Goal: Feedback & Contribution: Submit feedback/report problem

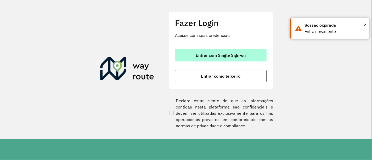
click at [232, 53] on span "Entrar com Single Sign-on" at bounding box center [221, 55] width 50 height 4
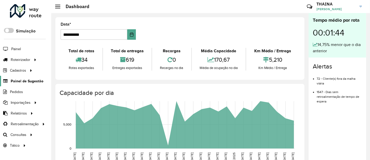
click at [25, 78] on span "Painel de Sugestão" at bounding box center [27, 80] width 33 height 5
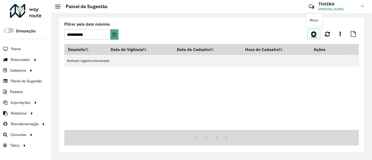
click at [316, 34] on icon at bounding box center [313, 34] width 5 height 6
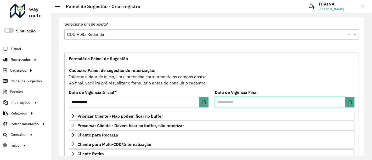
click at [269, 98] on input "text" at bounding box center [280, 102] width 130 height 10
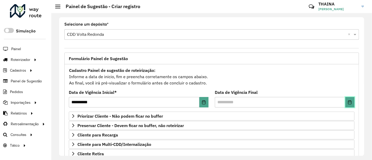
click at [351, 103] on button "Choose Date" at bounding box center [349, 102] width 9 height 10
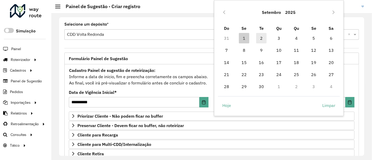
click at [259, 38] on span "2" at bounding box center [261, 38] width 10 height 10
type input "**********"
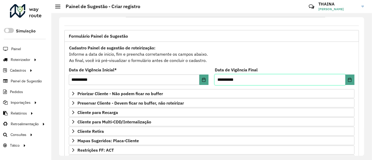
scroll to position [87, 0]
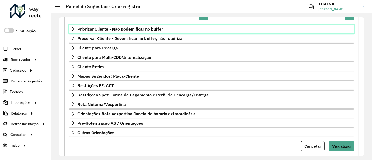
click at [72, 28] on icon at bounding box center [73, 29] width 4 height 4
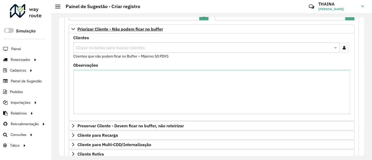
drag, startPoint x: 343, startPoint y: 45, endPoint x: 298, endPoint y: 56, distance: 46.0
click at [342, 45] on icon at bounding box center [343, 47] width 3 height 4
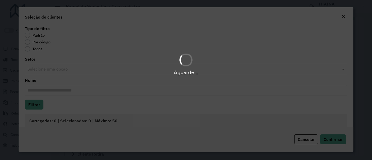
click at [27, 43] on body "Aguarde... Pop-up bloqueado! Seu navegador bloqueou automáticamente a abertura …" at bounding box center [186, 80] width 372 height 160
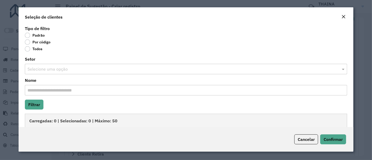
click at [27, 43] on label "Por código" at bounding box center [38, 41] width 26 height 5
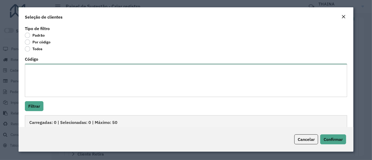
click at [44, 76] on textarea "Código" at bounding box center [186, 80] width 322 height 33
type textarea "***** *****"
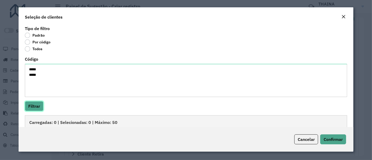
click at [36, 108] on button "Filtrar" at bounding box center [34, 106] width 19 height 10
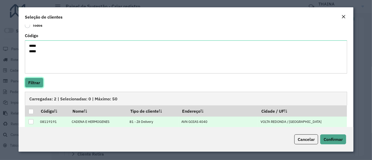
scroll to position [40, 0]
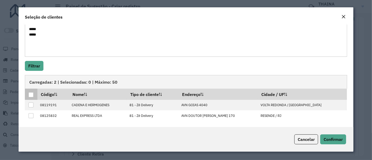
click at [28, 94] on th at bounding box center [31, 94] width 12 height 11
click at [30, 95] on div at bounding box center [30, 94] width 5 height 5
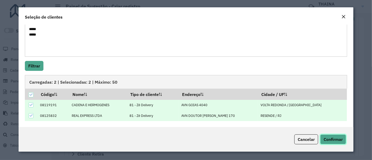
click at [331, 137] on span "Confirmar" at bounding box center [332, 139] width 19 height 5
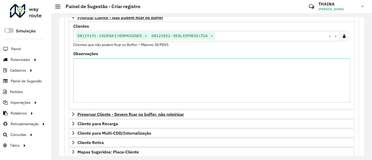
scroll to position [116, 0]
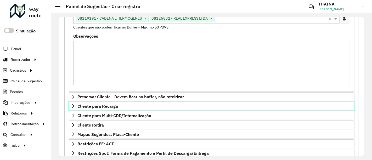
click at [72, 105] on icon at bounding box center [73, 106] width 4 height 4
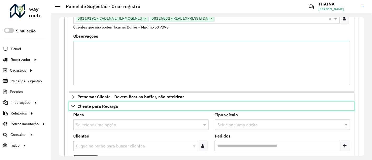
click at [73, 106] on icon at bounding box center [73, 106] width 4 height 2
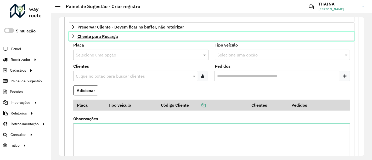
scroll to position [186, 0]
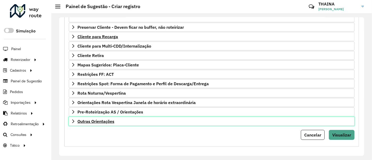
click at [75, 119] on icon at bounding box center [73, 121] width 4 height 4
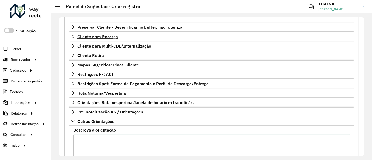
click at [101, 142] on textarea "Descreva a orientação" at bounding box center [211, 157] width 277 height 44
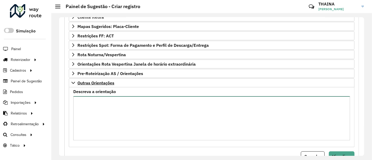
scroll to position [245, 0]
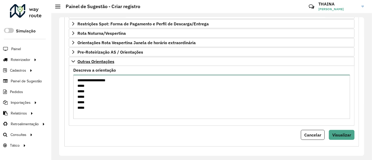
type textarea "**********"
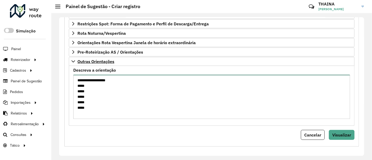
drag, startPoint x: 97, startPoint y: 108, endPoint x: 76, endPoint y: 78, distance: 37.2
click at [76, 78] on textarea "**********" at bounding box center [211, 97] width 277 height 44
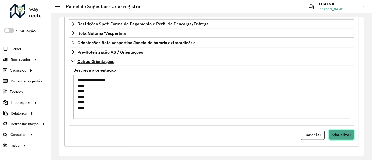
click at [338, 133] on span "Visualizar" at bounding box center [341, 134] width 19 height 5
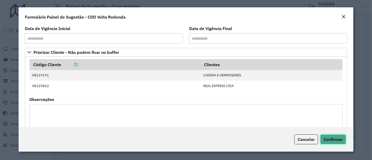
click at [334, 140] on span "Confirmar" at bounding box center [332, 139] width 19 height 5
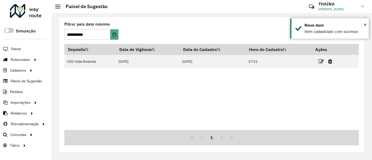
click at [229, 77] on div "Depósito Data de Vigência Data do Cadastro Hora do Cadastro Ações CDD Volta Red…" at bounding box center [211, 87] width 294 height 86
